Goal: Task Accomplishment & Management: Use online tool/utility

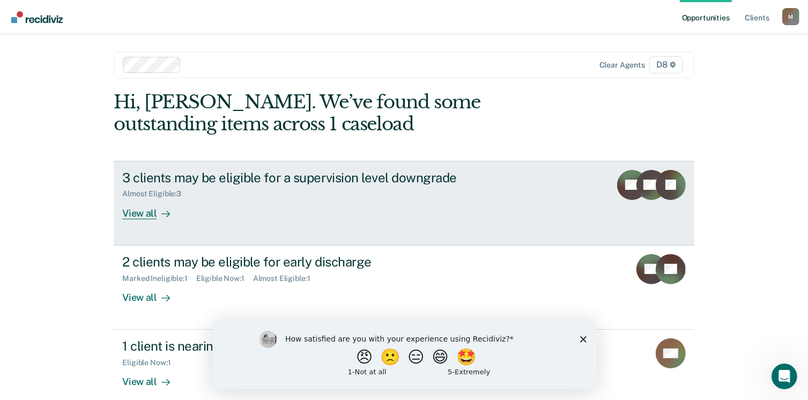
click at [139, 217] on div "View all" at bounding box center [152, 208] width 60 height 21
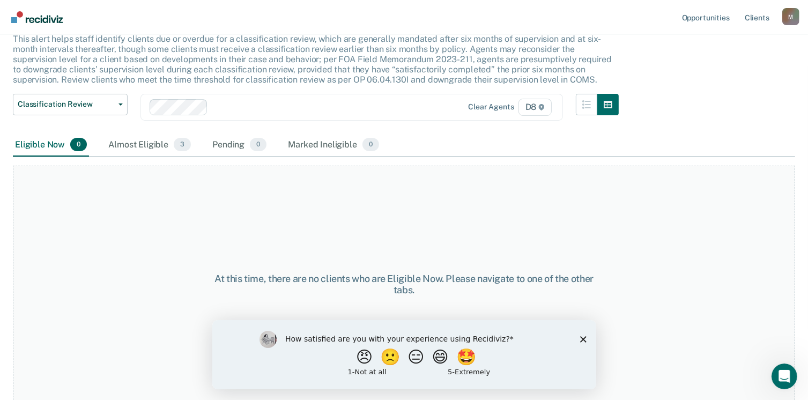
scroll to position [72, 0]
click at [582, 338] on polygon "Close survey" at bounding box center [583, 339] width 6 height 6
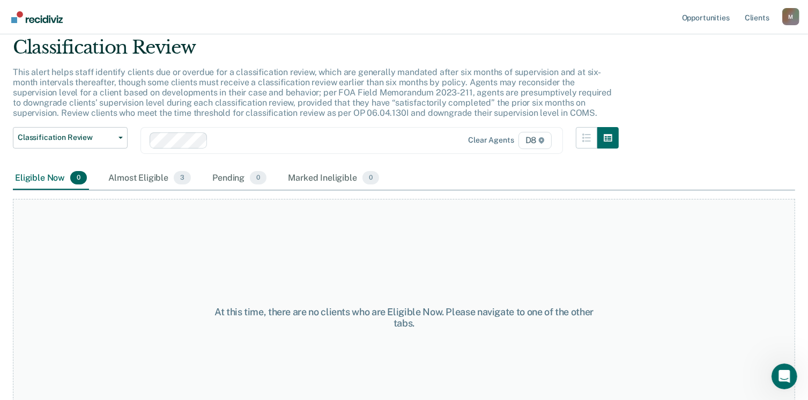
scroll to position [0, 0]
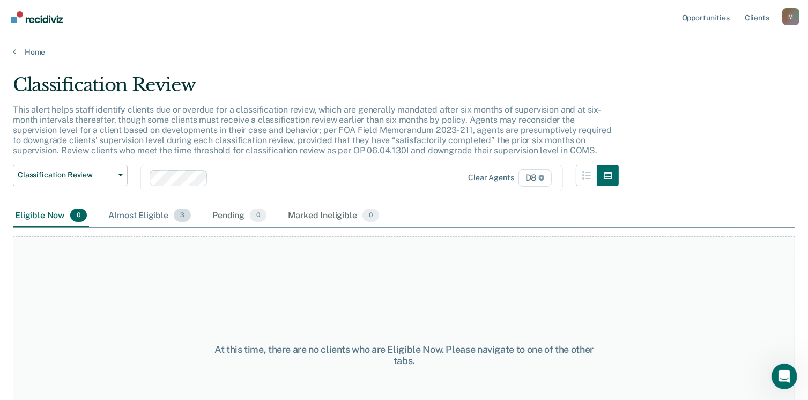
click at [142, 215] on div "Almost Eligible 3" at bounding box center [149, 216] width 87 height 24
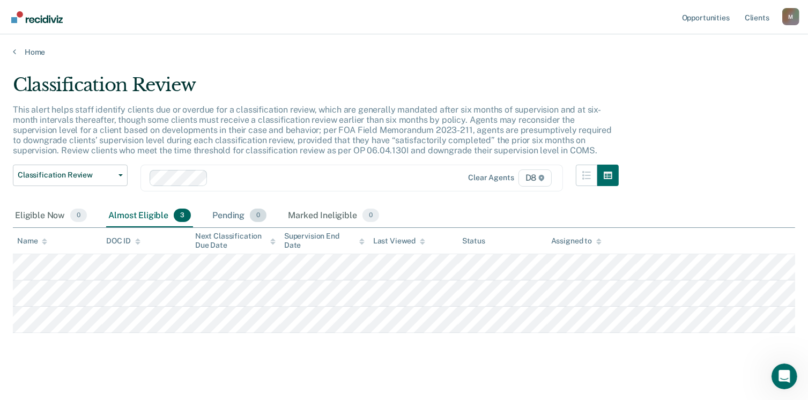
click at [231, 215] on div "Pending 0" at bounding box center [239, 216] width 58 height 24
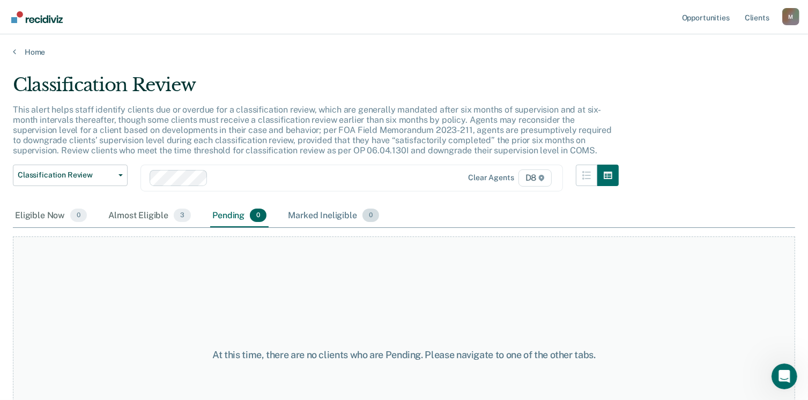
click at [314, 215] on div "Marked Ineligible 0" at bounding box center [333, 216] width 95 height 24
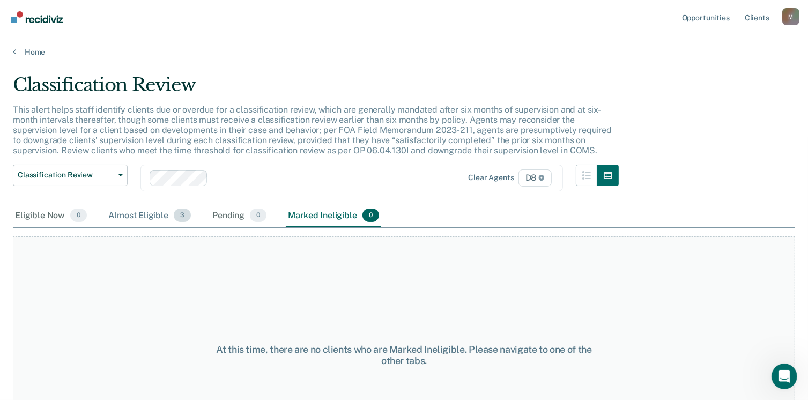
click at [152, 213] on div "Almost Eligible 3" at bounding box center [149, 216] width 87 height 24
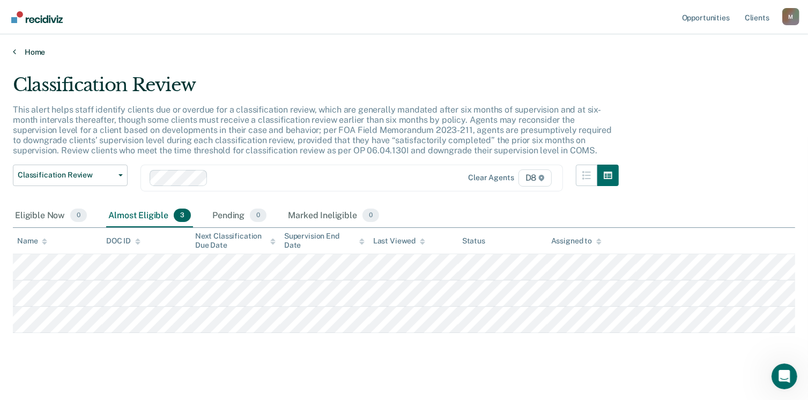
click at [31, 54] on link "Home" at bounding box center [404, 52] width 783 height 10
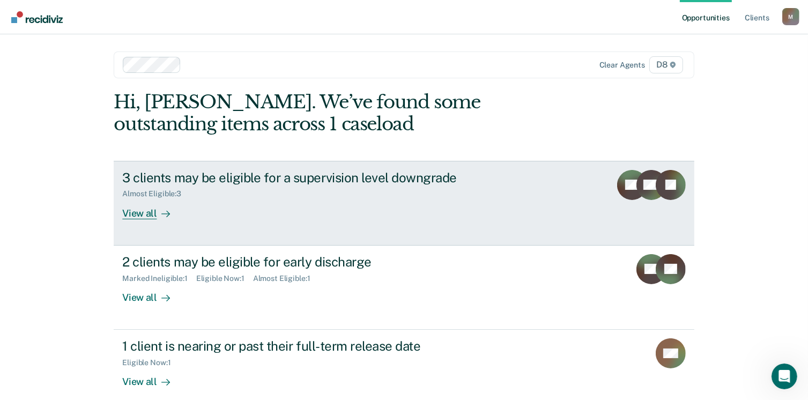
click at [137, 219] on link "3 clients may be eligible for a supervision level downgrade Almost Eligible : 3…" at bounding box center [404, 203] width 580 height 85
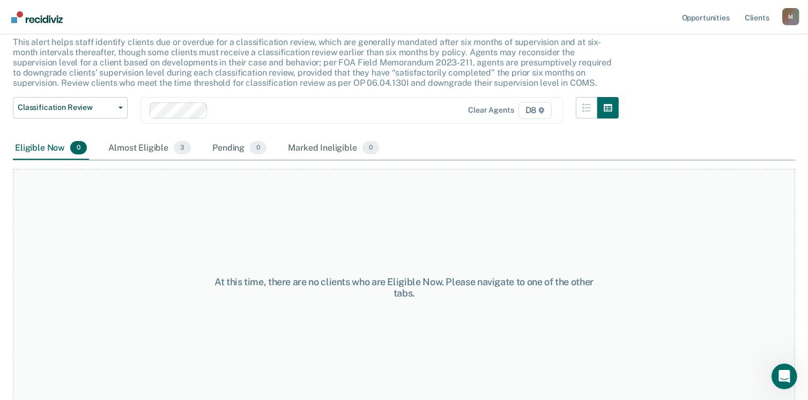
scroll to position [72, 0]
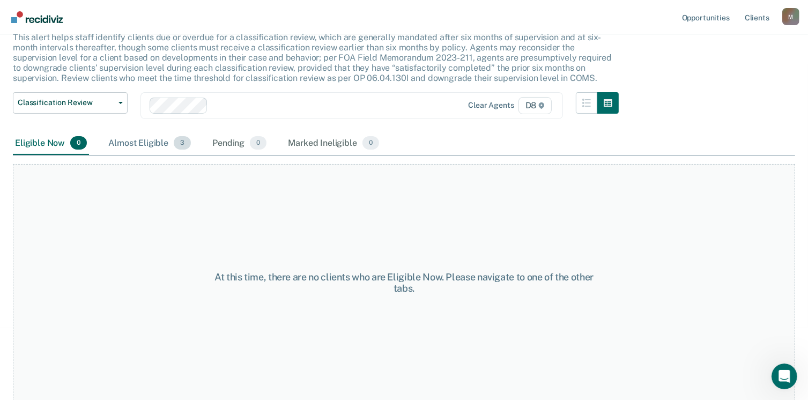
click at [126, 142] on div "Almost Eligible 3" at bounding box center [149, 144] width 87 height 24
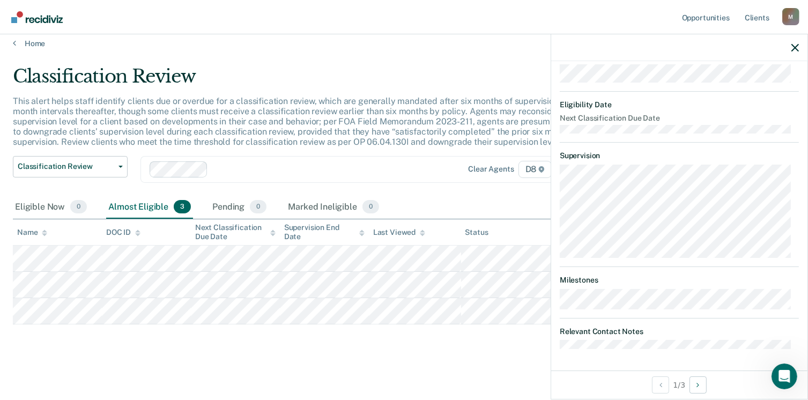
scroll to position [0, 0]
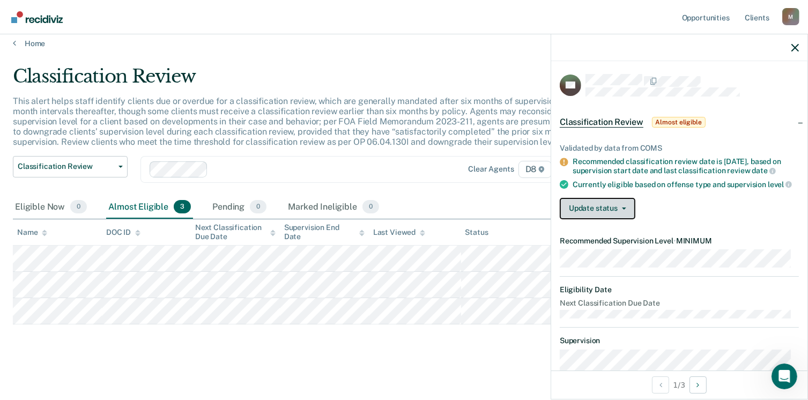
click at [606, 215] on button "Update status" at bounding box center [598, 208] width 76 height 21
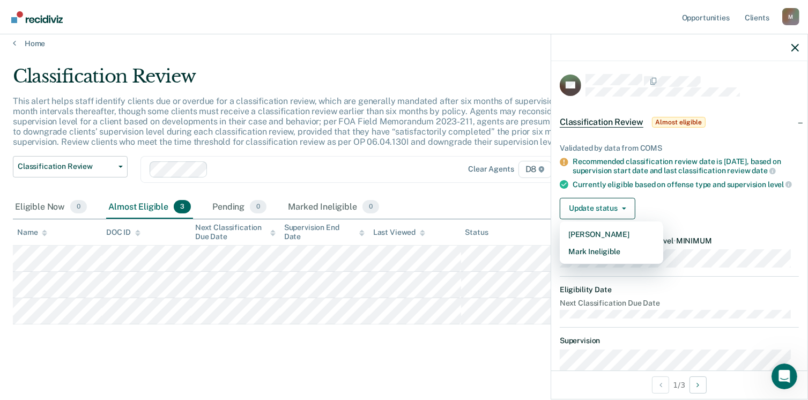
click at [679, 217] on div "Update status [PERSON_NAME] Mark Ineligible" at bounding box center [679, 208] width 239 height 21
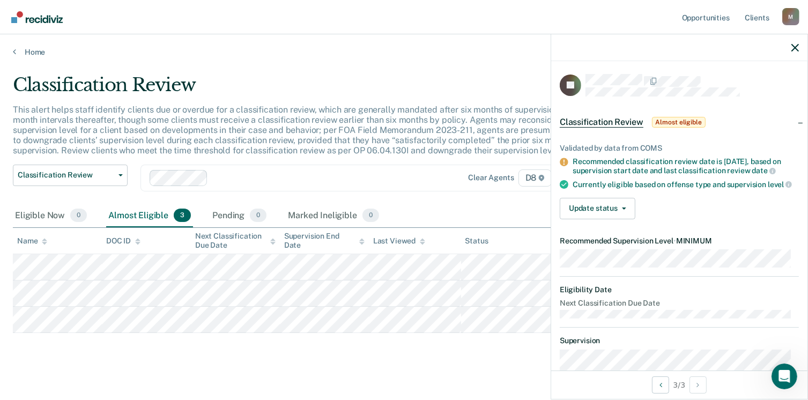
scroll to position [9, 0]
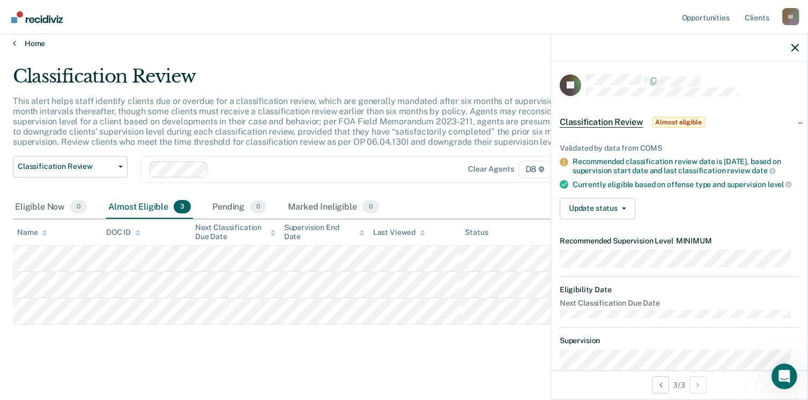
click at [13, 42] on icon at bounding box center [14, 43] width 3 height 9
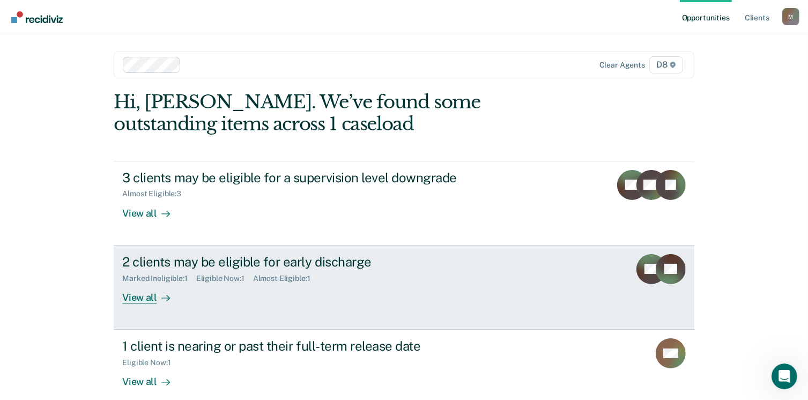
click at [137, 297] on div "View all" at bounding box center [152, 293] width 60 height 21
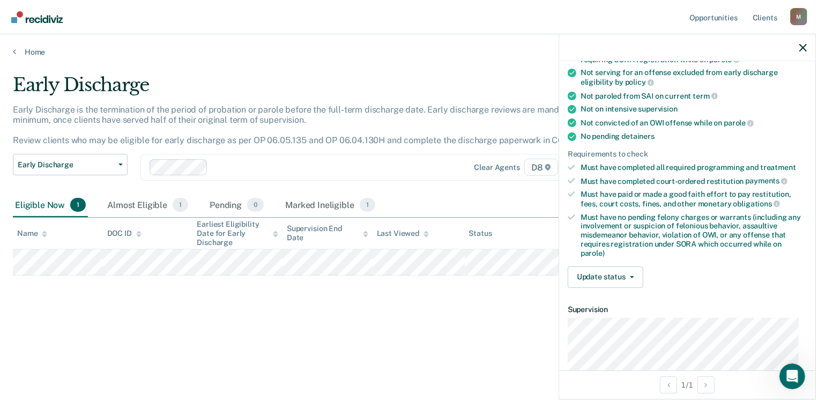
scroll to position [165, 0]
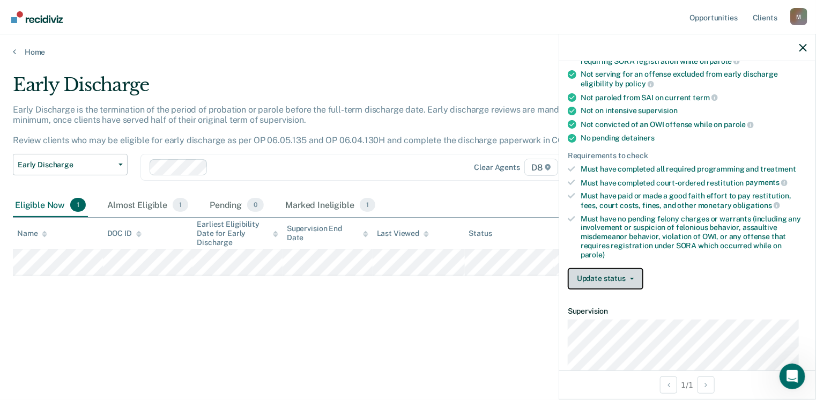
click at [624, 280] on button "Update status" at bounding box center [606, 278] width 76 height 21
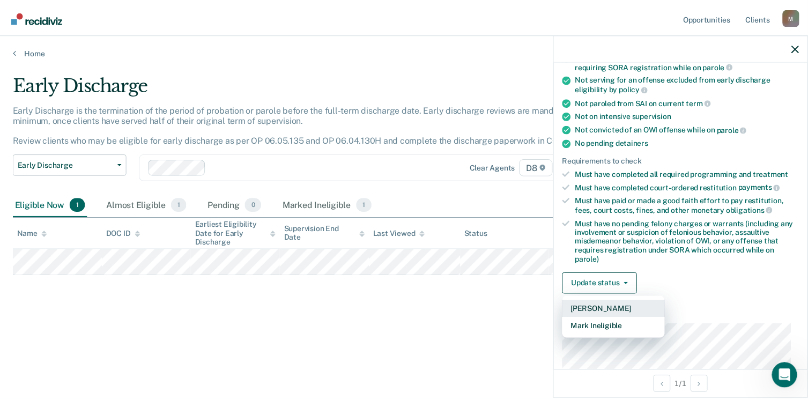
scroll to position [161, 0]
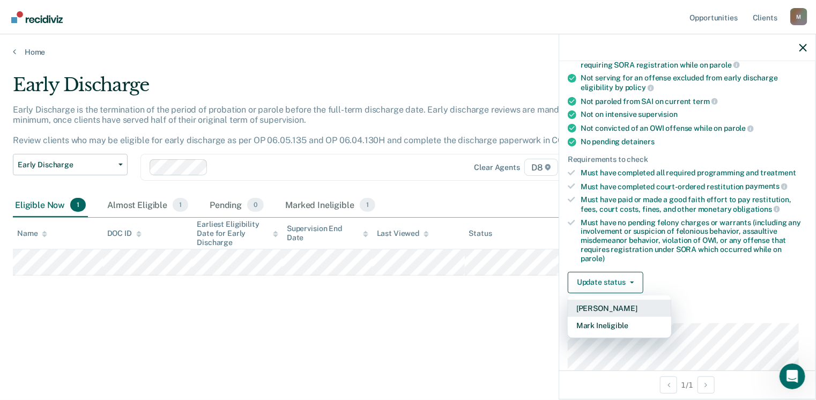
click at [615, 303] on button "[PERSON_NAME]" at bounding box center [620, 308] width 104 height 17
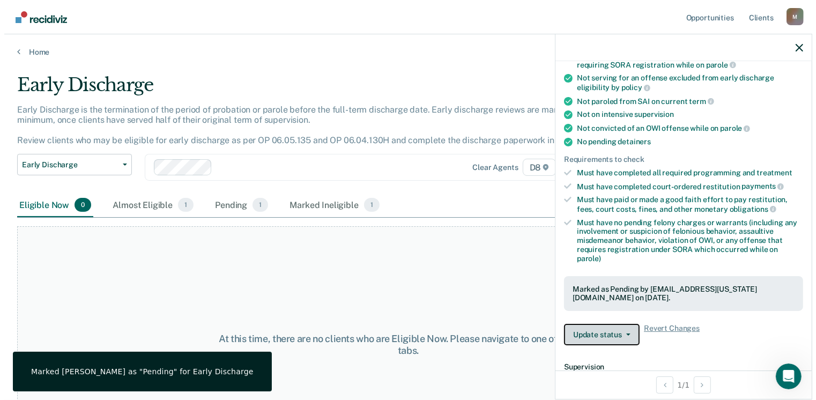
scroll to position [0, 0]
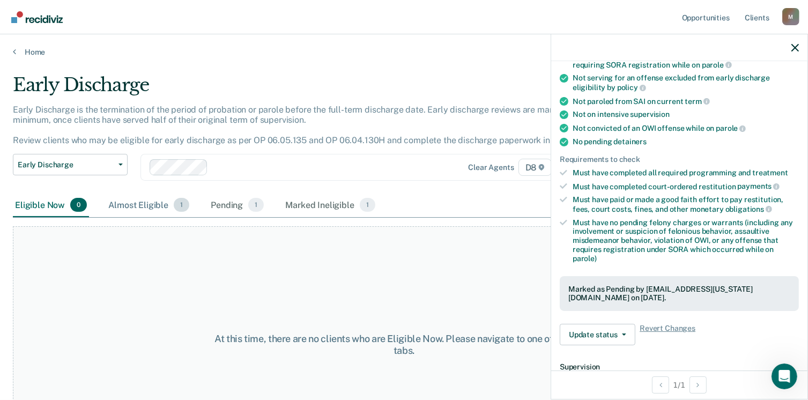
click at [146, 206] on div "Almost Eligible 1" at bounding box center [148, 206] width 85 height 24
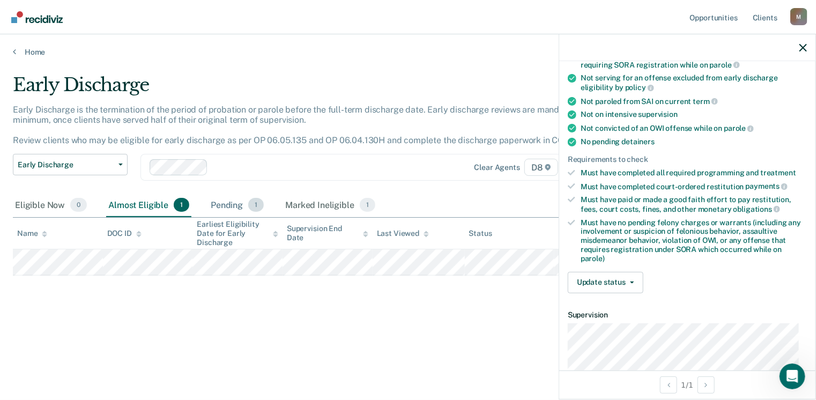
click at [223, 204] on div "Pending 1" at bounding box center [237, 206] width 57 height 24
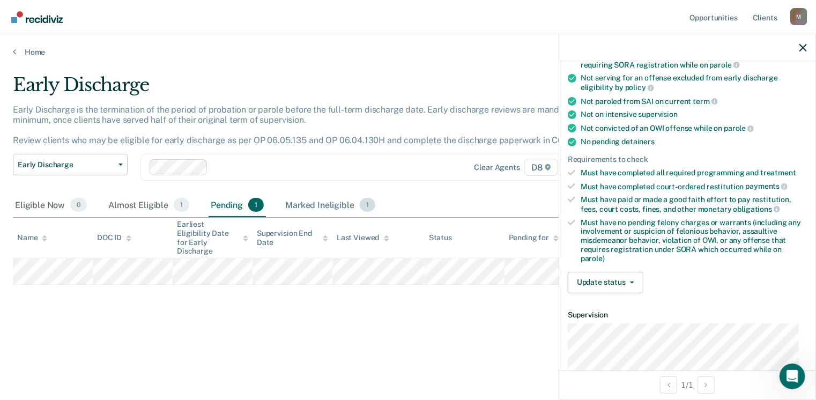
click at [343, 206] on div "Marked Ineligible 1" at bounding box center [330, 206] width 94 height 24
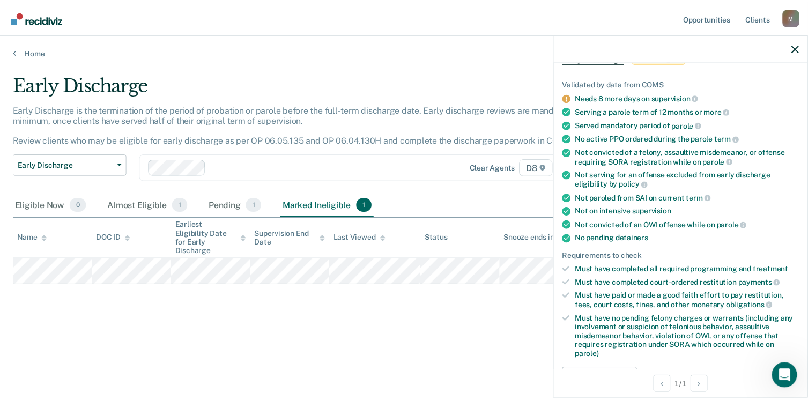
scroll to position [57, 0]
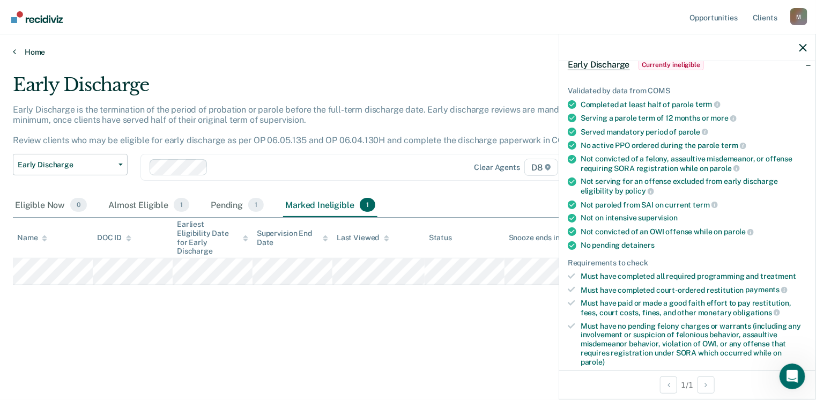
click at [34, 53] on link "Home" at bounding box center [408, 52] width 791 height 10
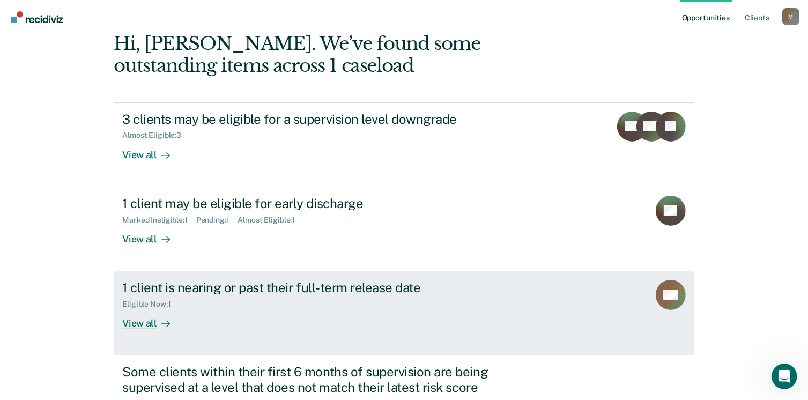
scroll to position [156, 0]
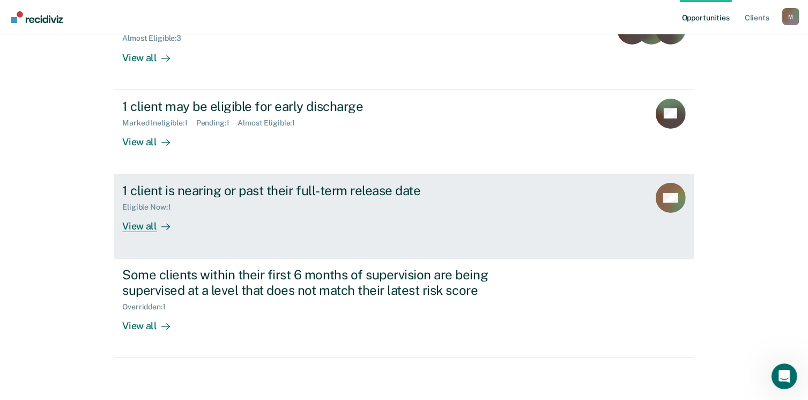
click at [360, 196] on div "1 client is nearing or past their full-term release date" at bounding box center [310, 191] width 377 height 16
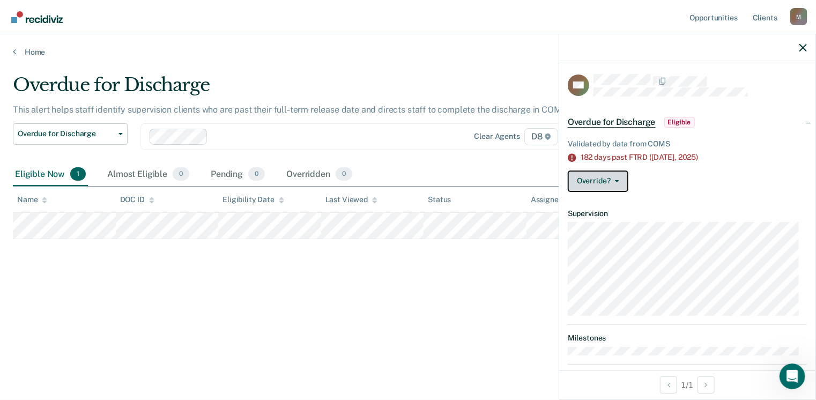
click at [617, 183] on button "Override?" at bounding box center [598, 181] width 61 height 21
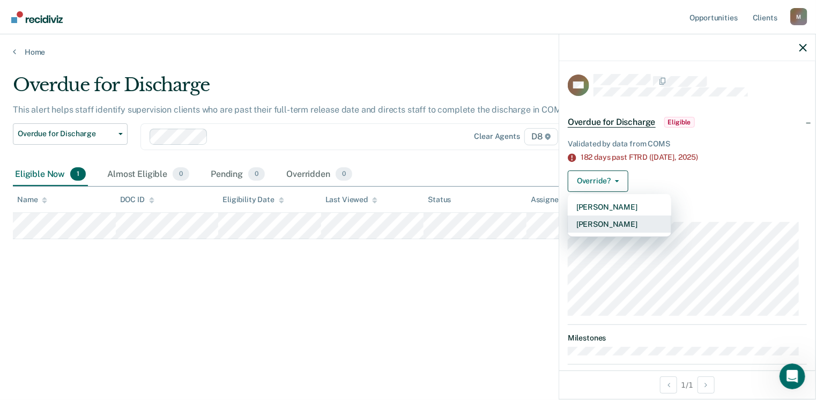
click at [613, 225] on button "[PERSON_NAME]" at bounding box center [620, 224] width 104 height 17
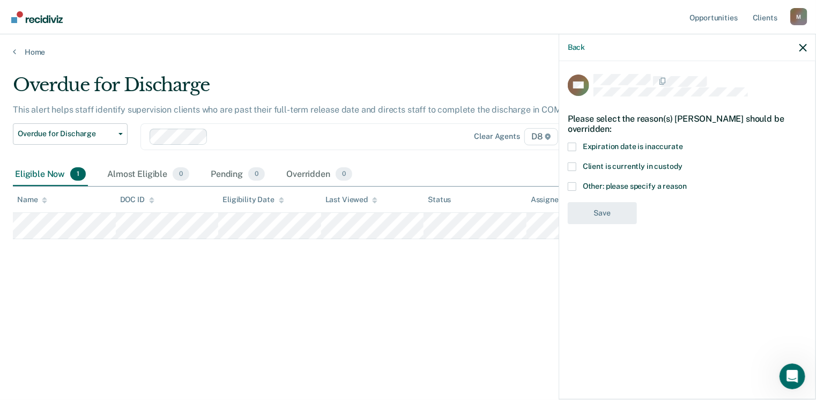
click at [575, 165] on span at bounding box center [572, 167] width 9 height 9
click at [683, 163] on input "Client is currently in custody" at bounding box center [683, 163] width 0 height 0
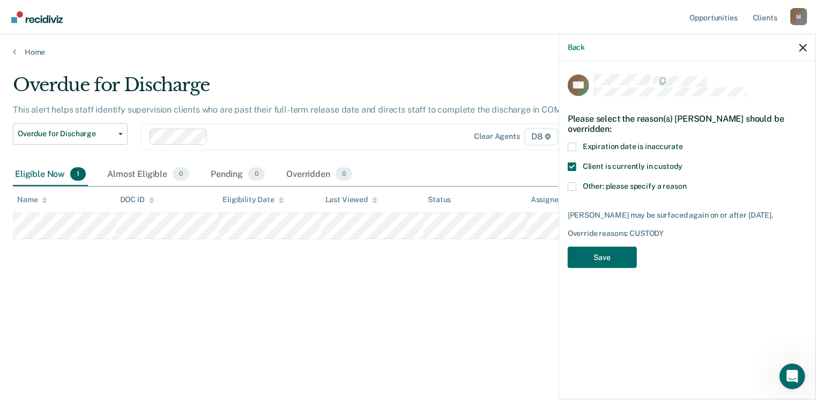
click at [570, 186] on span at bounding box center [572, 186] width 9 height 9
click at [687, 182] on input "Other: please specify a reason" at bounding box center [687, 182] width 0 height 0
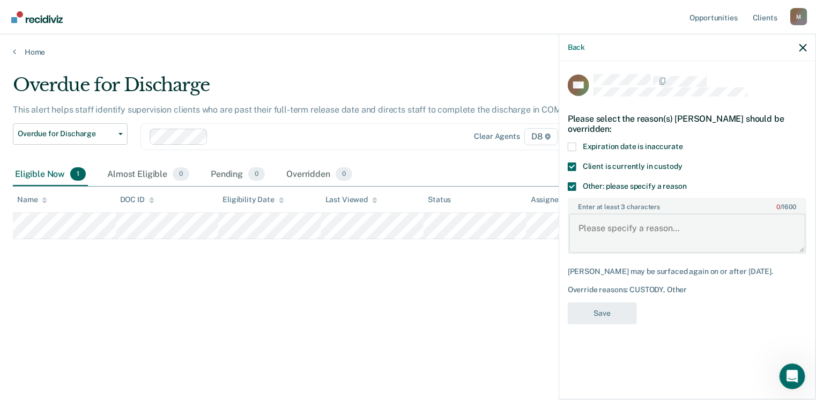
click at [592, 233] on textarea "Enter at least 3 characters 0 / 1600" at bounding box center [687, 233] width 237 height 40
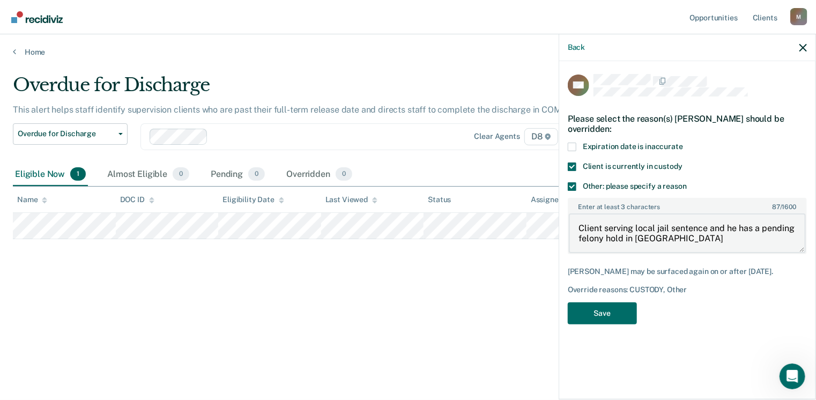
click at [630, 237] on textarea "Client serving local jail sentence and he has a pending felony hold in [GEOGRAP…" at bounding box center [687, 233] width 237 height 40
type textarea "Client serving local jail sentence and he has a pending felony hold out of [GEO…"
click at [608, 312] on button "Save" at bounding box center [602, 314] width 69 height 22
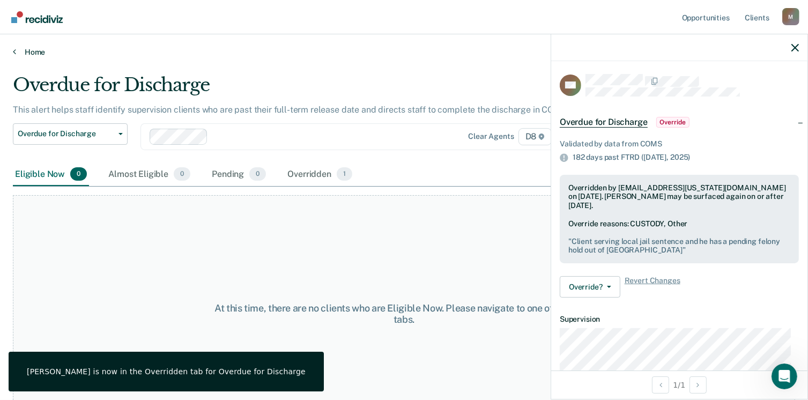
click at [32, 49] on link "Home" at bounding box center [404, 52] width 783 height 10
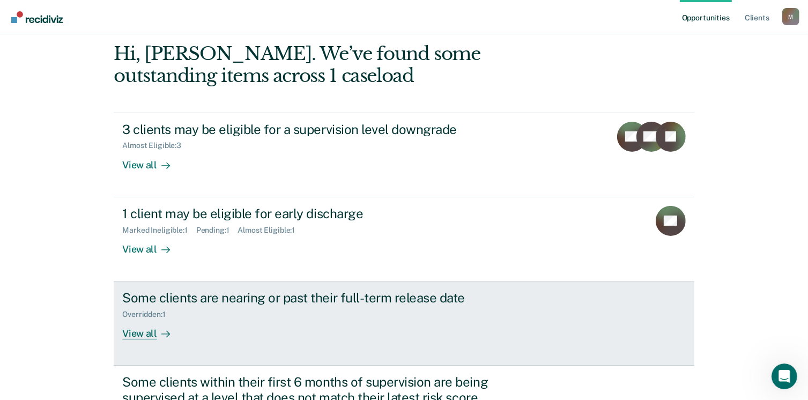
scroll to position [156, 0]
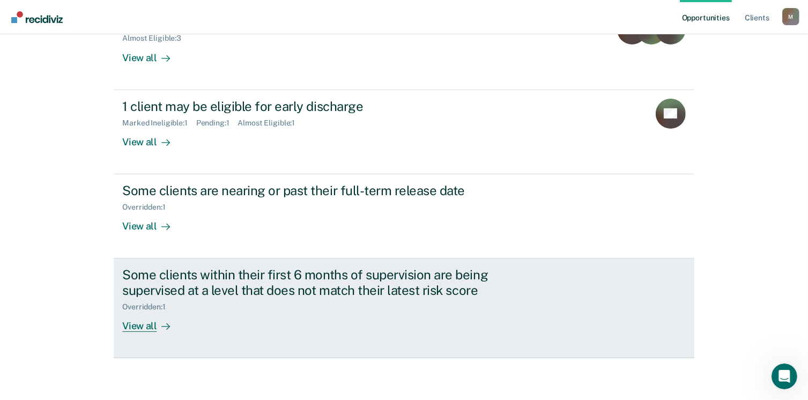
click at [129, 319] on div "View all" at bounding box center [152, 322] width 60 height 21
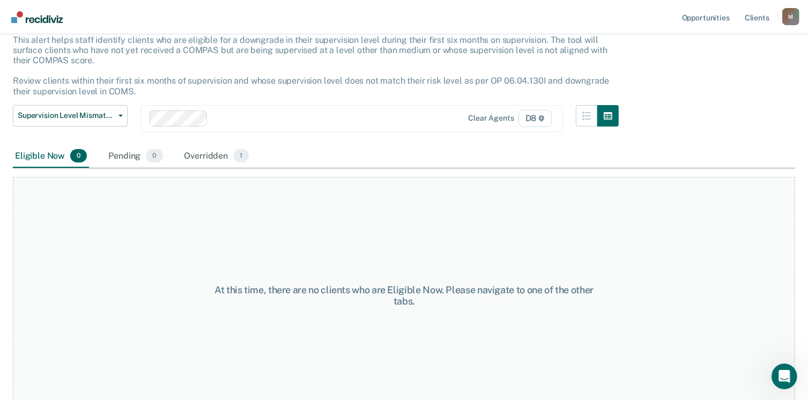
scroll to position [83, 0]
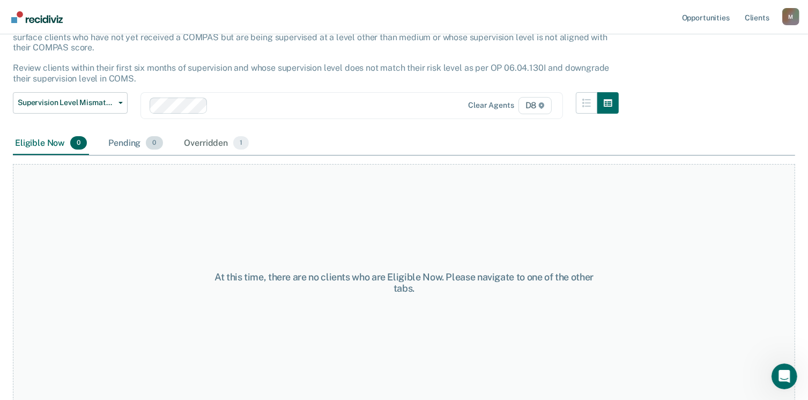
click at [135, 138] on div "Pending 0" at bounding box center [135, 144] width 58 height 24
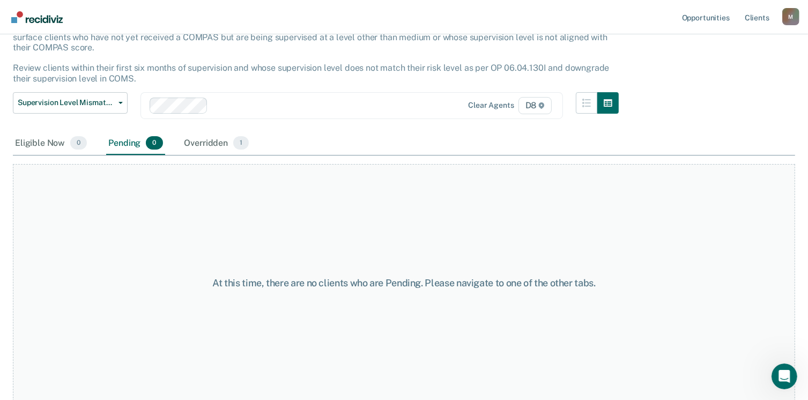
click at [187, 136] on div "Overridden 1" at bounding box center [216, 144] width 69 height 24
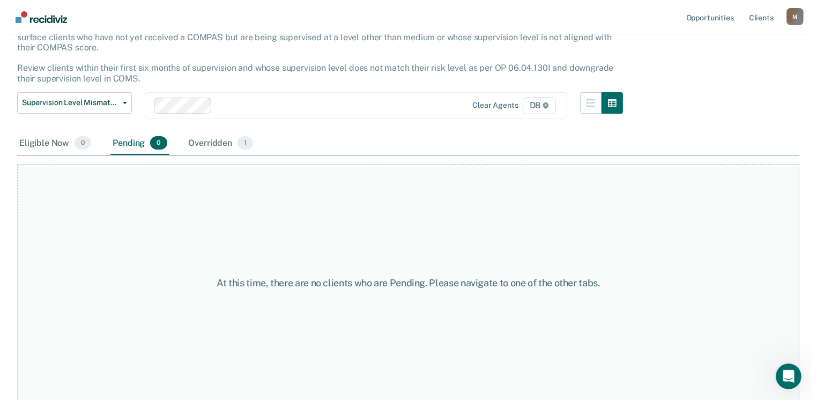
scroll to position [0, 0]
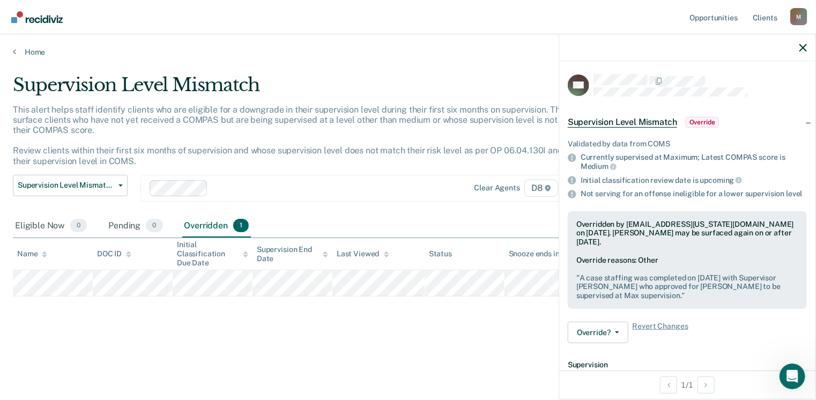
click at [356, 330] on div "Supervision Level Mismatch This alert helps staff identify clients who are elig…" at bounding box center [408, 214] width 791 height 280
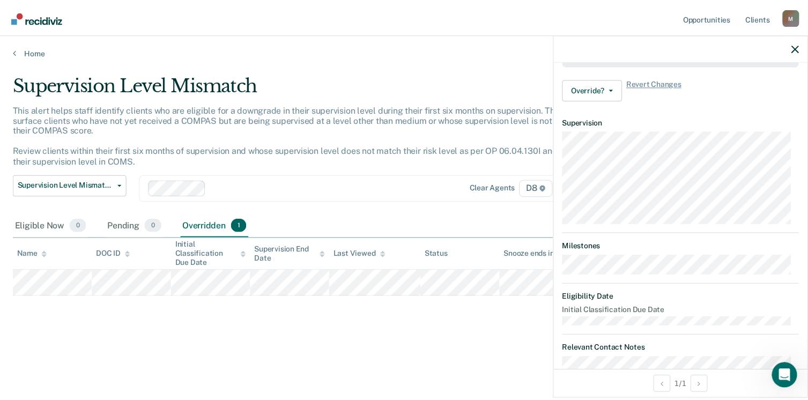
scroll to position [277, 0]
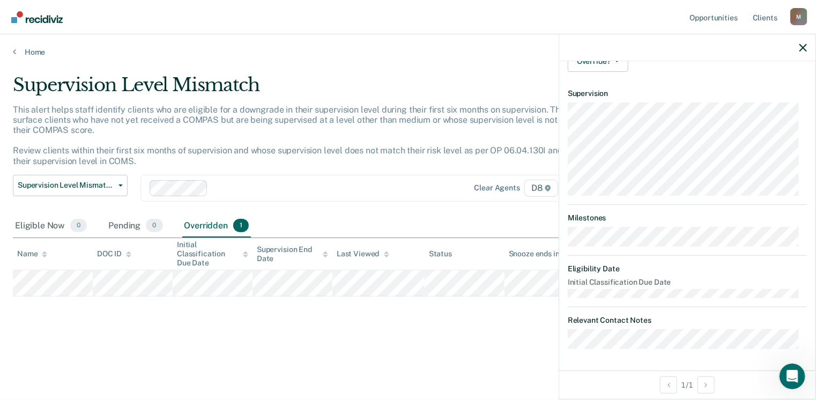
click at [391, 321] on div "Supervision Level Mismatch This alert helps staff identify clients who are elig…" at bounding box center [408, 214] width 791 height 280
click at [306, 323] on div "Supervision Level Mismatch This alert helps staff identify clients who are elig…" at bounding box center [408, 214] width 791 height 280
click at [21, 48] on link "Home" at bounding box center [408, 52] width 791 height 10
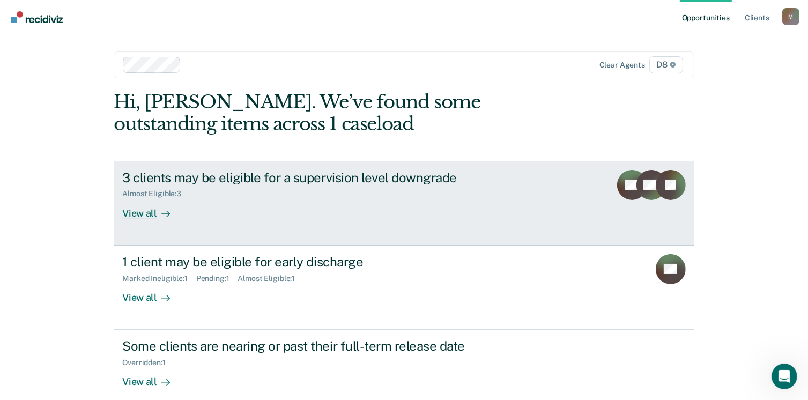
click at [139, 220] on link "3 clients may be eligible for a supervision level downgrade Almost Eligible : 3…" at bounding box center [404, 203] width 580 height 85
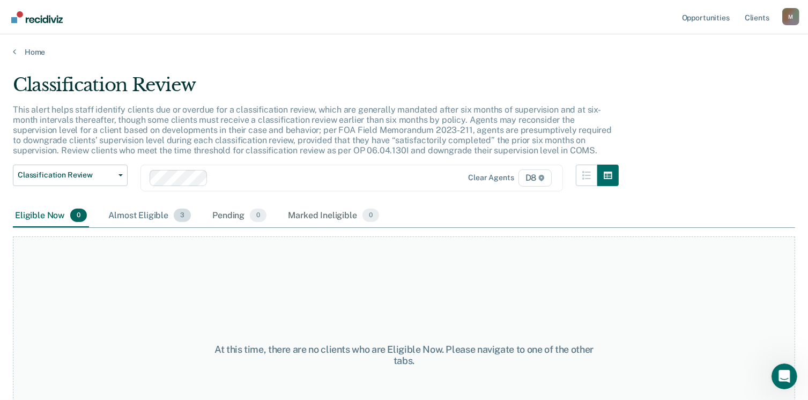
click at [152, 210] on div "Almost Eligible 3" at bounding box center [149, 216] width 87 height 24
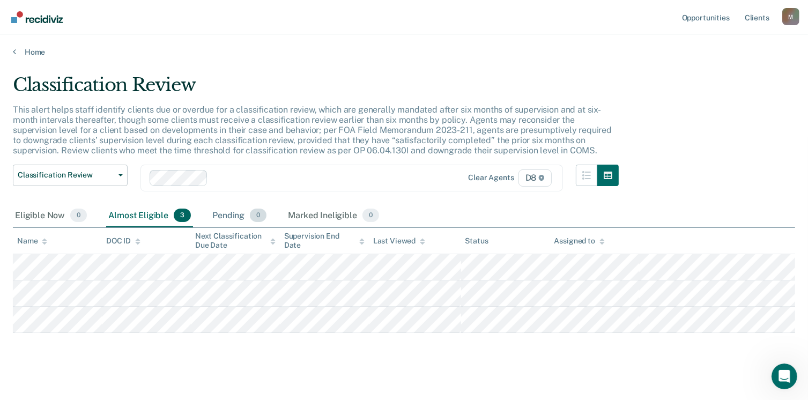
click at [225, 215] on div "Pending 0" at bounding box center [239, 216] width 58 height 24
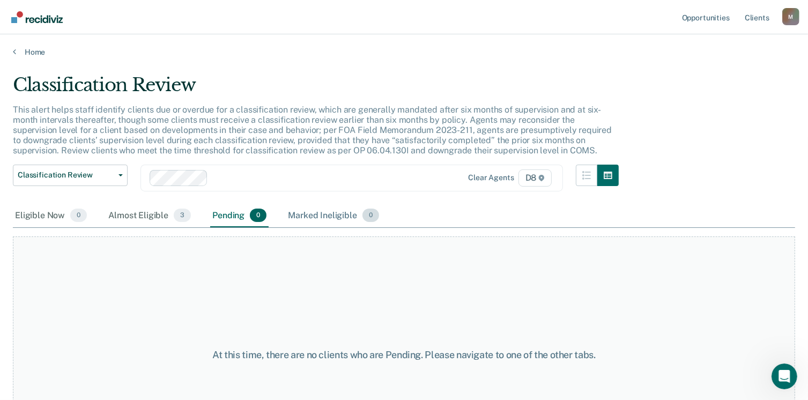
click at [308, 215] on div "Marked Ineligible 0" at bounding box center [333, 216] width 95 height 24
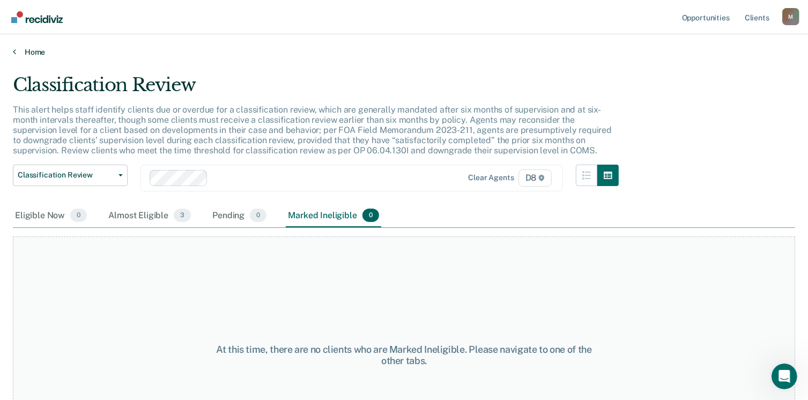
click at [20, 48] on link "Home" at bounding box center [404, 52] width 783 height 10
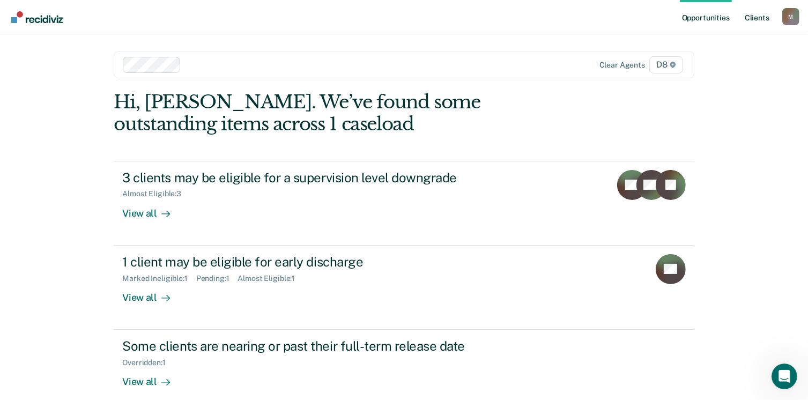
click at [757, 19] on link "Client s" at bounding box center [757, 17] width 29 height 34
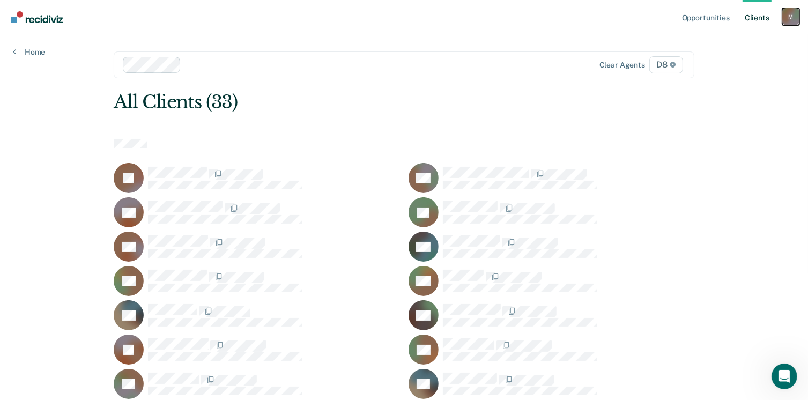
click at [788, 18] on div "M" at bounding box center [791, 16] width 17 height 17
click at [724, 71] on link "Log Out" at bounding box center [748, 70] width 86 height 9
